Goal: Navigation & Orientation: Find specific page/section

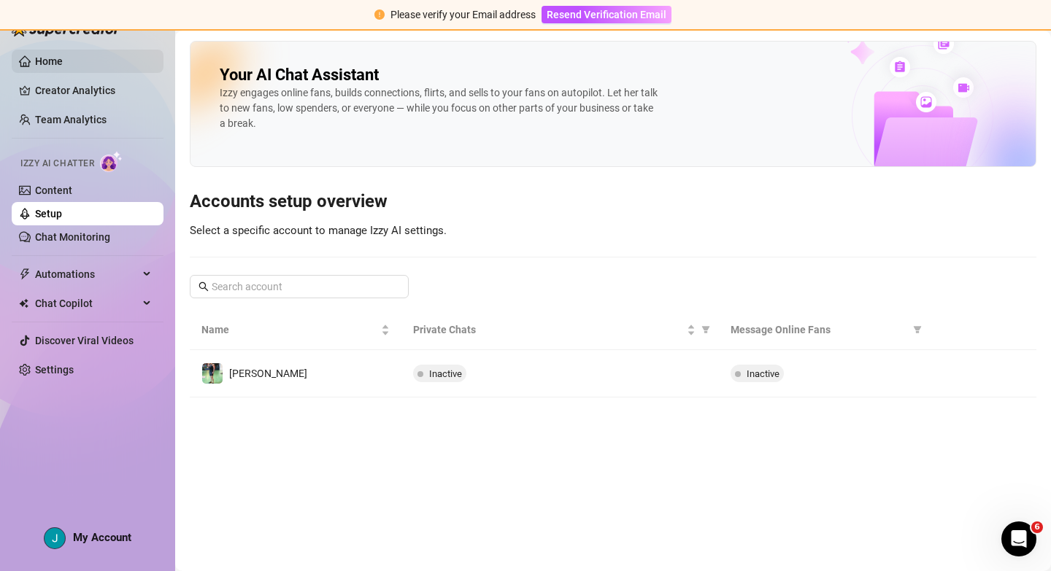
click at [63, 57] on link "Home" at bounding box center [49, 61] width 28 height 12
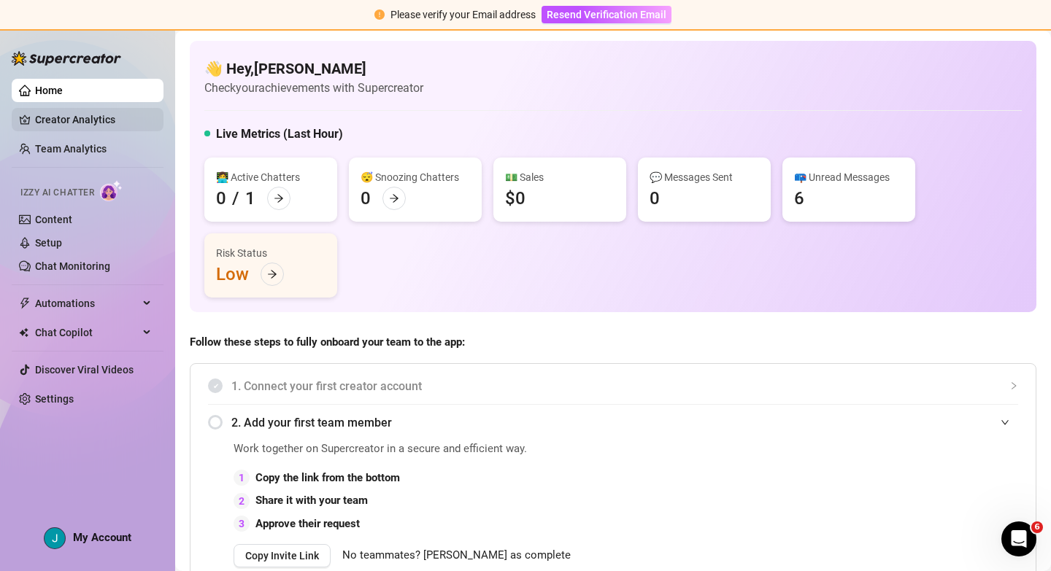
click at [66, 115] on link "Creator Analytics" at bounding box center [93, 119] width 117 height 23
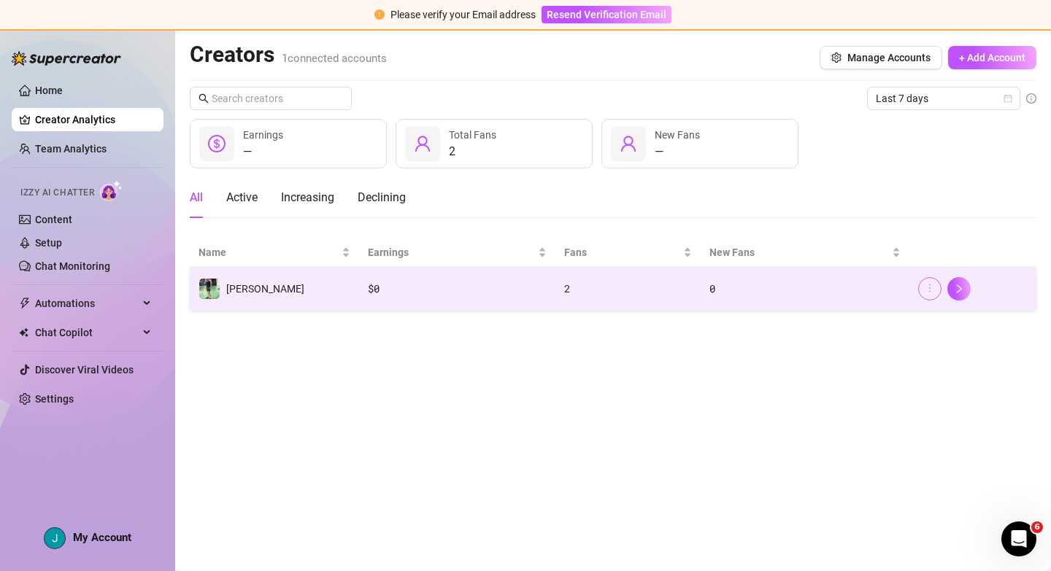
click at [932, 288] on icon "more" at bounding box center [930, 288] width 10 height 10
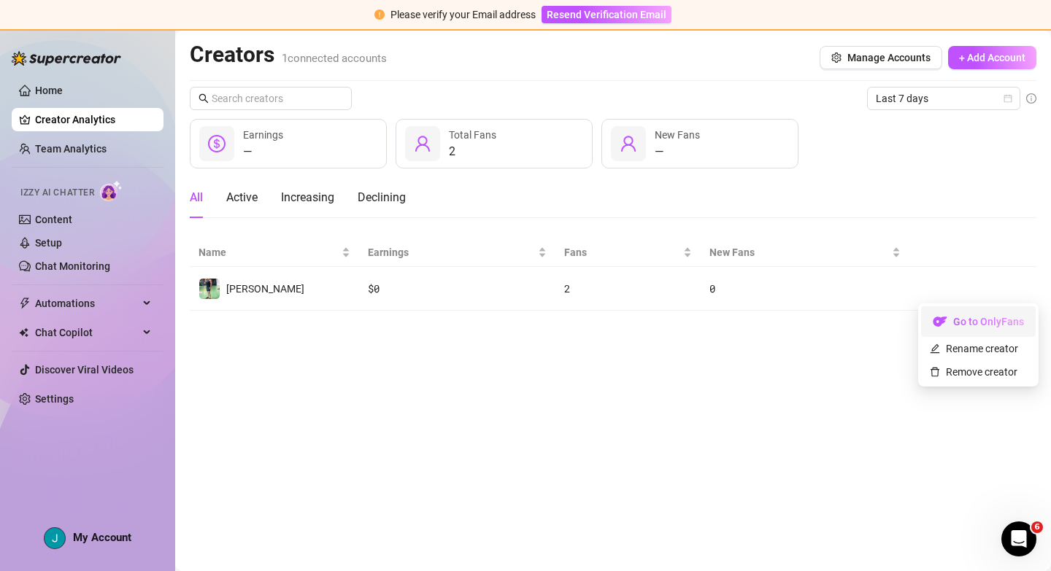
click at [963, 320] on link "Go to OnlyFans" at bounding box center [978, 326] width 115 height 12
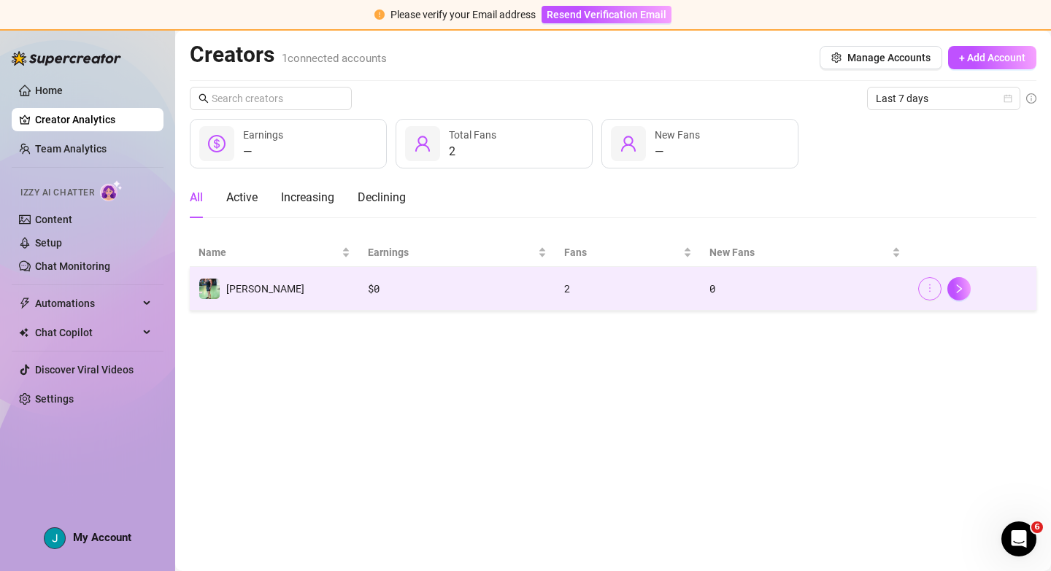
click at [930, 290] on icon "more" at bounding box center [930, 288] width 10 height 10
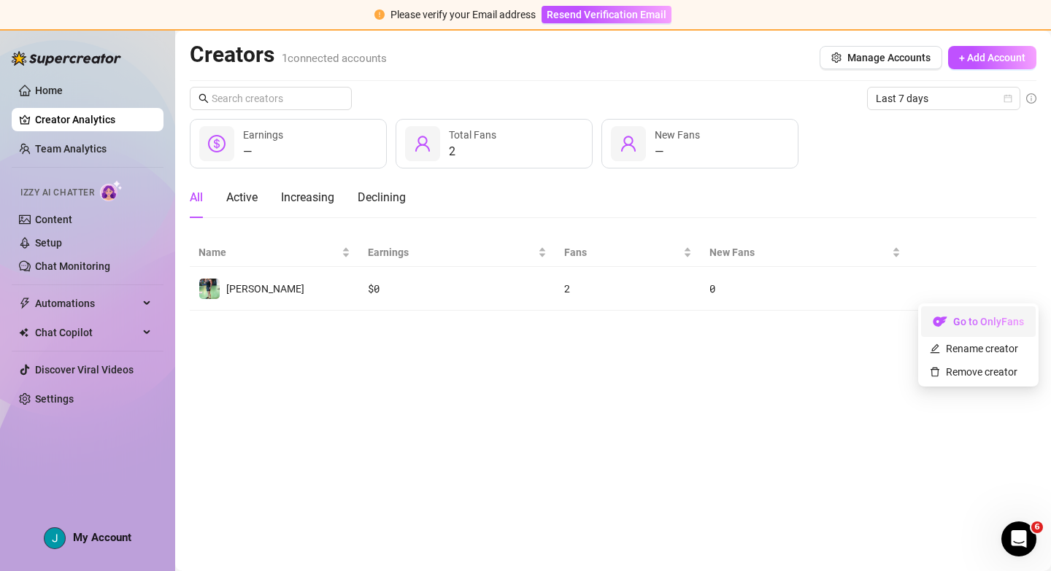
click at [964, 323] on link "Go to OnlyFans" at bounding box center [978, 326] width 115 height 12
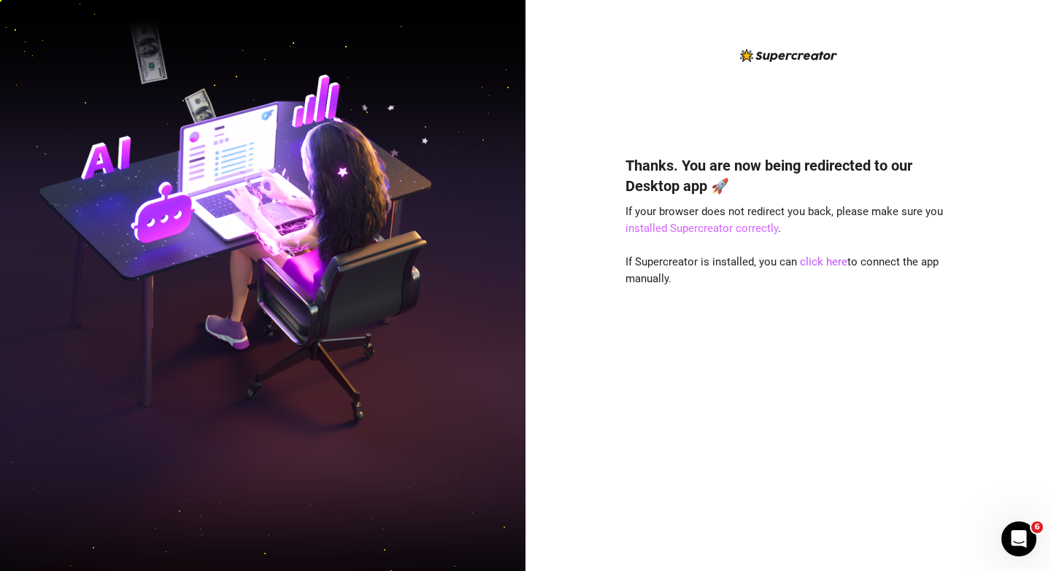
click at [740, 224] on link "installed Supercreator correctly" at bounding box center [701, 228] width 153 height 13
click at [824, 263] on link "click here" at bounding box center [823, 261] width 47 height 13
